Goal: Find specific page/section: Find specific page/section

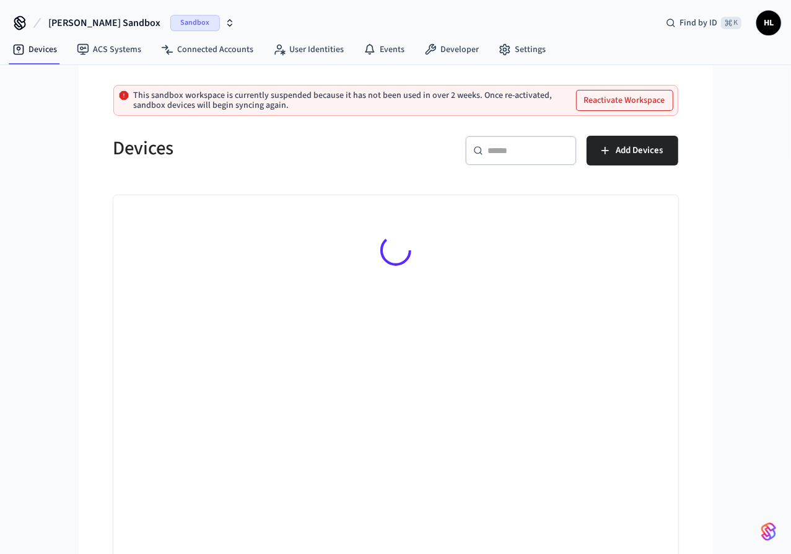
click at [172, 24] on span "Sandbox" at bounding box center [195, 23] width 50 height 16
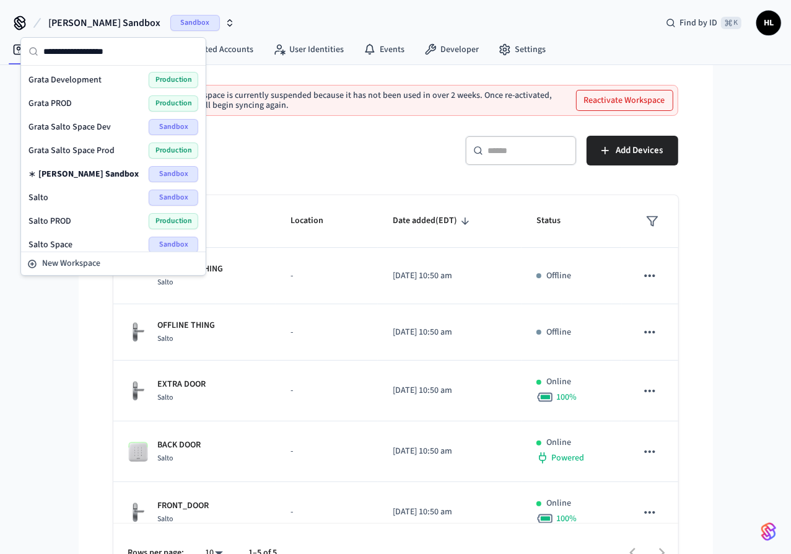
click at [333, 139] on h5 "Devices" at bounding box center [250, 148] width 275 height 25
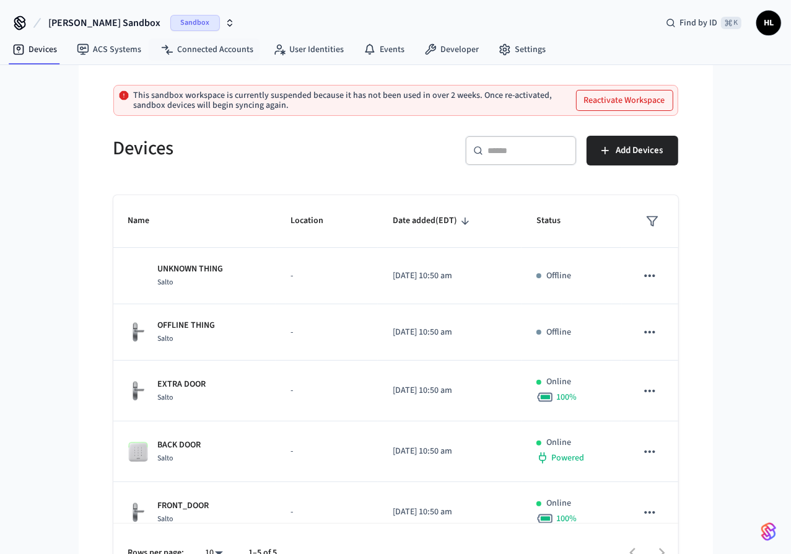
click at [170, 25] on span "Sandbox" at bounding box center [195, 23] width 50 height 16
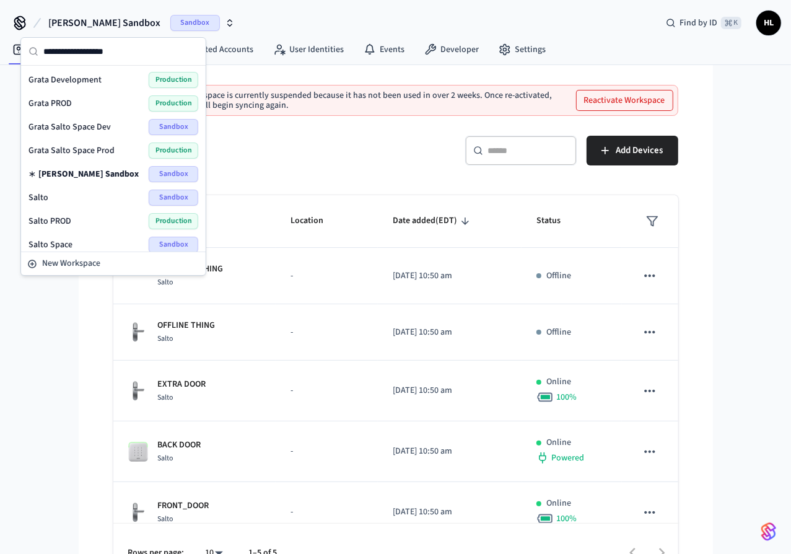
click at [116, 108] on div "Grata PROD Production" at bounding box center [114, 103] width 170 height 16
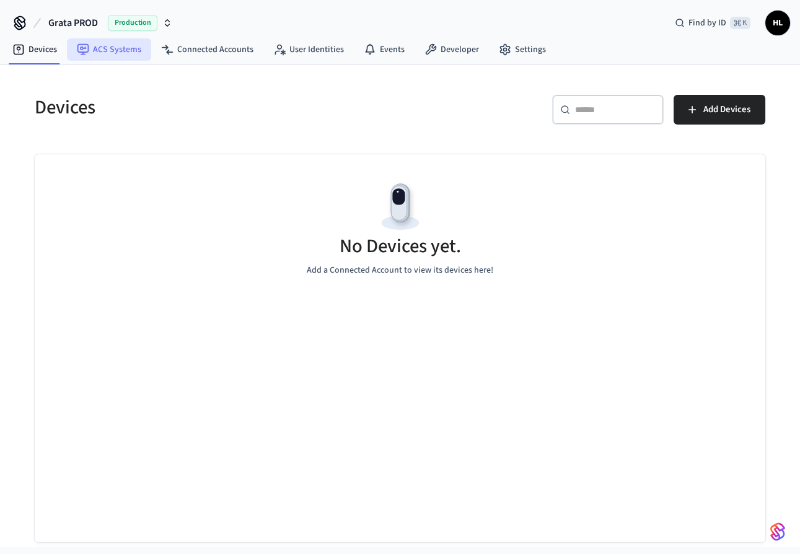
click at [111, 50] on link "ACS Systems" at bounding box center [109, 49] width 84 height 22
